Goal: Check status: Check status

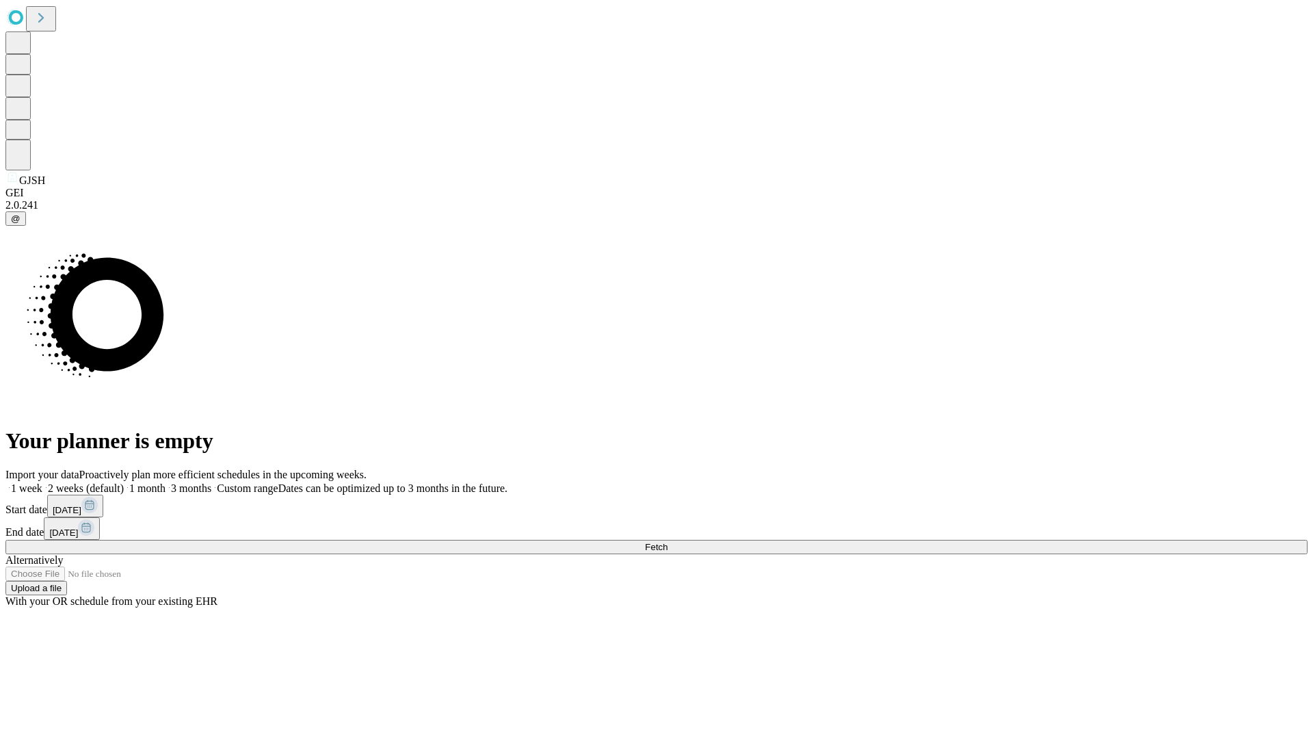
click at [667, 542] on span "Fetch" at bounding box center [656, 547] width 23 height 10
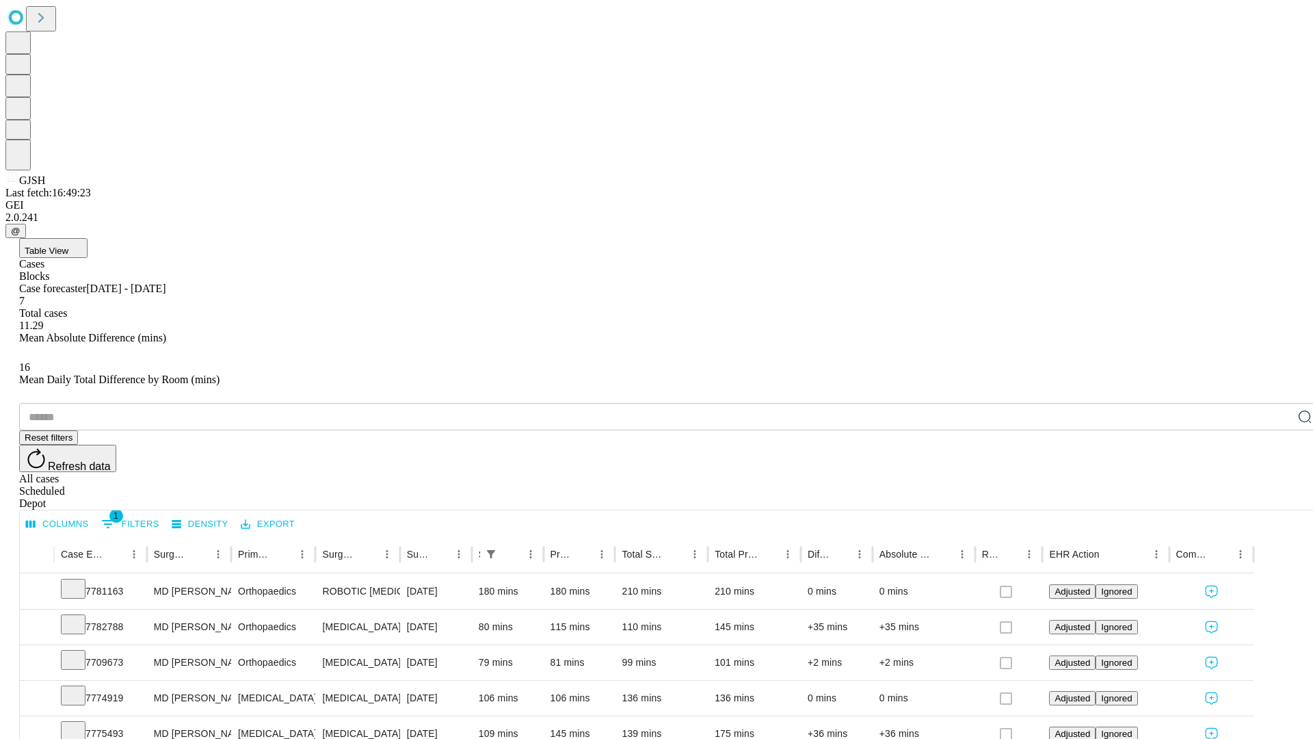
click at [1225, 485] on div "Scheduled" at bounding box center [670, 491] width 1302 height 12
